Goal: Task Accomplishment & Management: Manage account settings

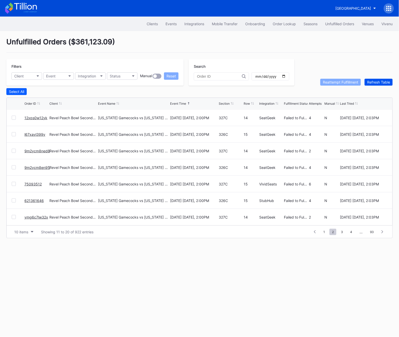
click at [385, 81] on div "Refresh Table" at bounding box center [378, 82] width 23 height 4
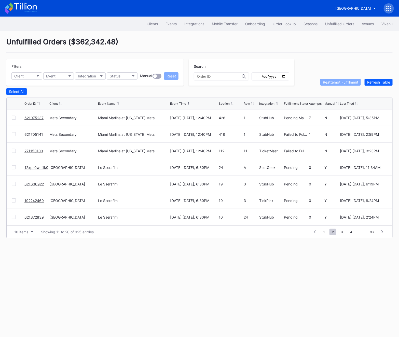
click at [14, 134] on div at bounding box center [14, 134] width 4 height 4
click at [327, 80] on div "Reattempt Fulfillment" at bounding box center [340, 82] width 35 height 4
click at [376, 81] on div "Refresh Table" at bounding box center [378, 82] width 23 height 4
click at [44, 134] on div "621075237" at bounding box center [36, 134] width 24 height 16
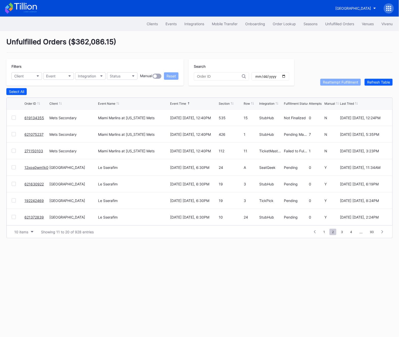
click at [44, 134] on div "621075237" at bounding box center [36, 134] width 24 height 16
copy link "621075237"
click at [15, 150] on div at bounding box center [14, 151] width 4 height 4
click at [346, 83] on div "Reattempt Fulfillment" at bounding box center [340, 82] width 35 height 4
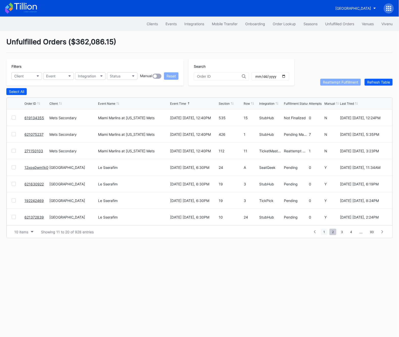
click at [323, 232] on span "1" at bounding box center [324, 231] width 7 height 6
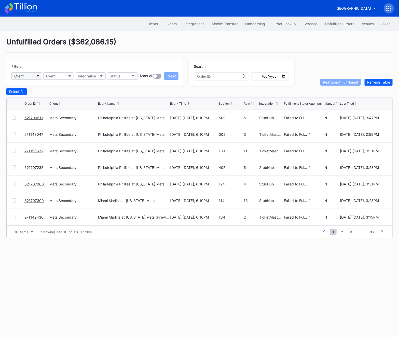
click at [25, 73] on button "Client" at bounding box center [26, 75] width 31 height 7
type input "met"
click at [28, 99] on div "Mets Secondary" at bounding box center [28, 98] width 27 height 4
click at [131, 76] on button "Status" at bounding box center [122, 75] width 31 height 7
type input "fa"
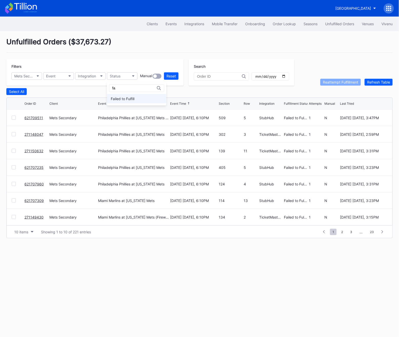
click at [133, 94] on div "Failed to Fulfill" at bounding box center [136, 98] width 59 height 9
click at [22, 92] on div "Select All" at bounding box center [16, 91] width 15 height 4
click at [330, 82] on div "Reattempt Fulfillment" at bounding box center [340, 82] width 35 height 4
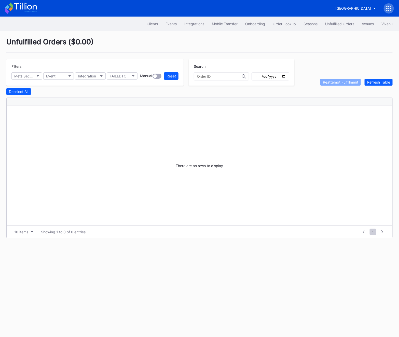
click at [185, 77] on div "Filters Mets Secondary Event Integration FAILEDTOFULFILL Manual Reset Search" at bounding box center [152, 72] width 293 height 26
click at [173, 77] on div "Reset" at bounding box center [170, 76] width 9 height 4
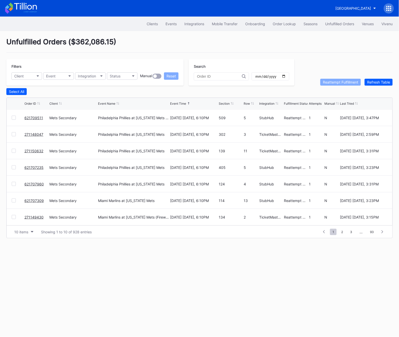
scroll to position [49, 0]
click at [341, 233] on span "2" at bounding box center [341, 231] width 7 height 6
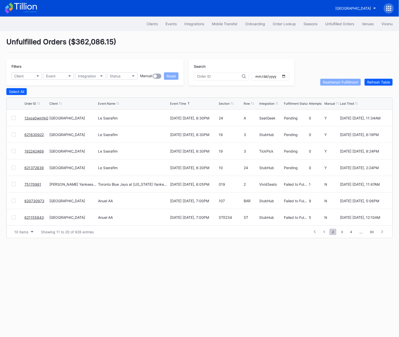
scroll to position [0, 0]
click at [35, 163] on div "12xps0wm1k0" at bounding box center [36, 167] width 24 height 16
click at [35, 168] on link "12xps0wm1k0" at bounding box center [36, 167] width 24 height 4
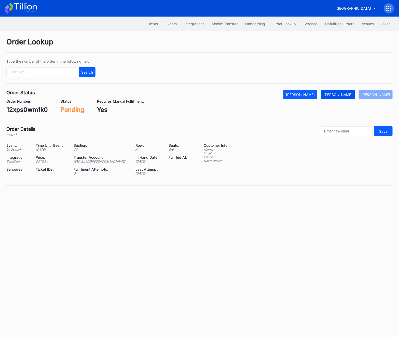
click at [342, 95] on div "[PERSON_NAME]" at bounding box center [337, 94] width 29 height 4
click at [18, 107] on div "12xps0wm1k0" at bounding box center [26, 109] width 41 height 7
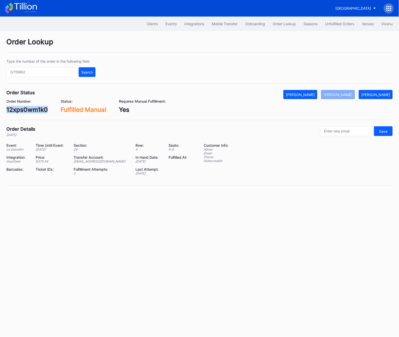
click at [18, 107] on div "12xps0wm1k0" at bounding box center [26, 109] width 41 height 7
copy div "12xps0wm1k0"
click at [338, 24] on div "Unfulfilled Orders" at bounding box center [339, 24] width 29 height 4
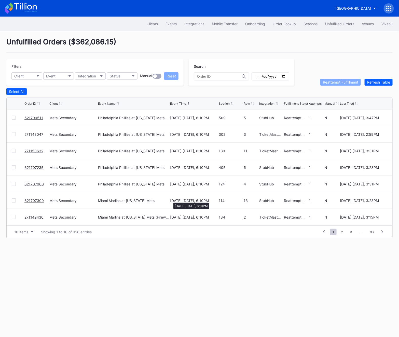
scroll to position [49, 0]
click at [341, 231] on span "2" at bounding box center [341, 231] width 7 height 6
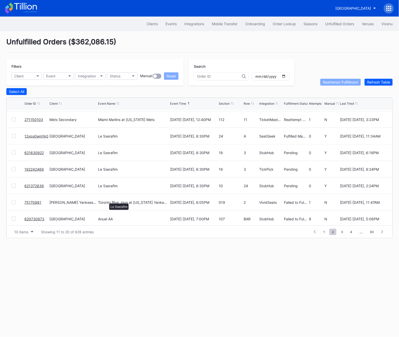
scroll to position [0, 0]
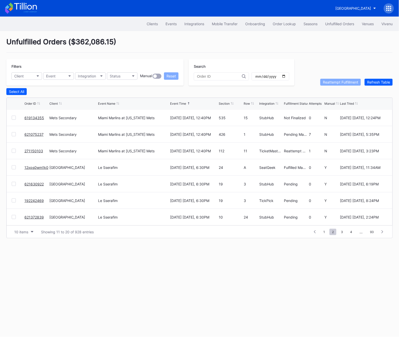
click at [26, 184] on link "621630922" at bounding box center [33, 184] width 19 height 4
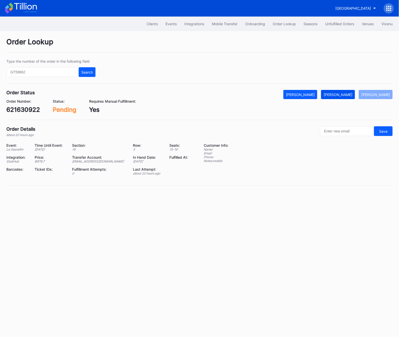
click at [346, 97] on button "[PERSON_NAME]" at bounding box center [338, 94] width 34 height 9
click at [21, 109] on div "621630922" at bounding box center [23, 109] width 34 height 7
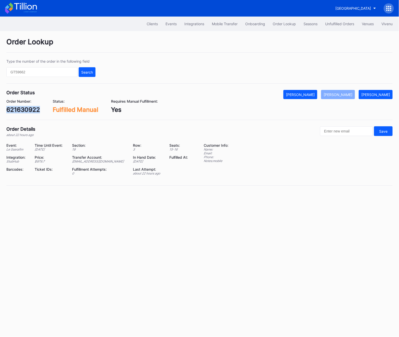
click at [21, 109] on div "621630922" at bounding box center [23, 109] width 34 height 7
copy div "621630922"
click at [326, 24] on div "Unfulfilled Orders" at bounding box center [339, 24] width 29 height 4
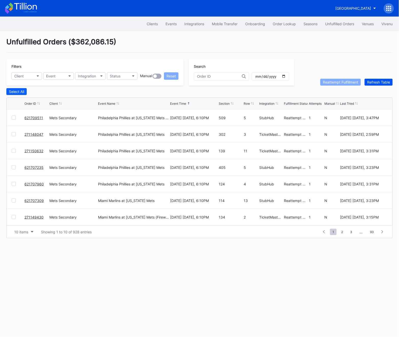
click at [368, 84] on div "Refresh Table" at bounding box center [378, 82] width 23 height 4
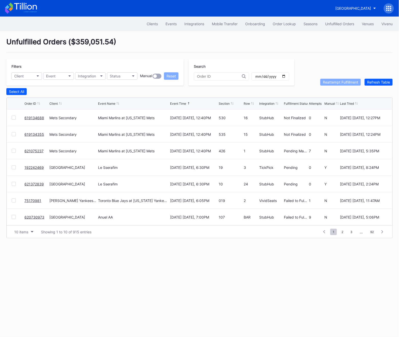
click at [35, 164] on div "192242469" at bounding box center [36, 167] width 24 height 16
click at [34, 167] on link "192242469" at bounding box center [33, 167] width 19 height 4
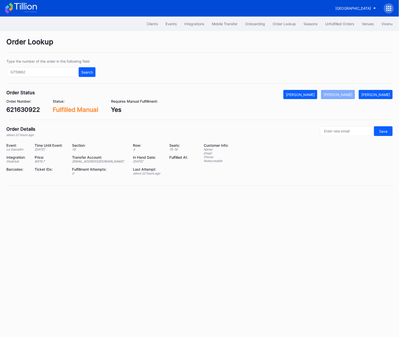
click at [17, 112] on div "621630922" at bounding box center [23, 109] width 34 height 7
copy div "621630922"
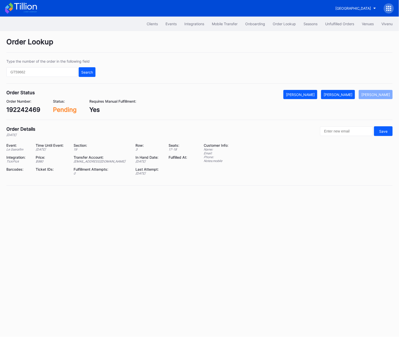
click at [27, 111] on div "192242469" at bounding box center [23, 109] width 34 height 7
copy div "192242469"
